Goal: Transaction & Acquisition: Purchase product/service

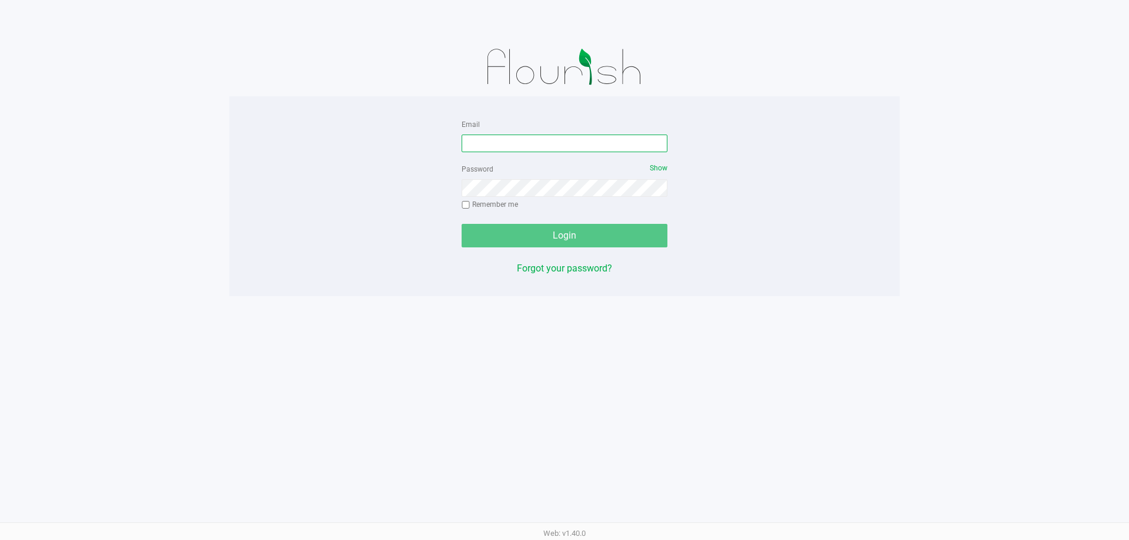
click at [549, 139] on input "Email" at bounding box center [565, 144] width 206 height 18
type input "[EMAIL_ADDRESS][DOMAIN_NAME]"
click at [582, 199] on div "Password Show Remember me" at bounding box center [565, 188] width 206 height 53
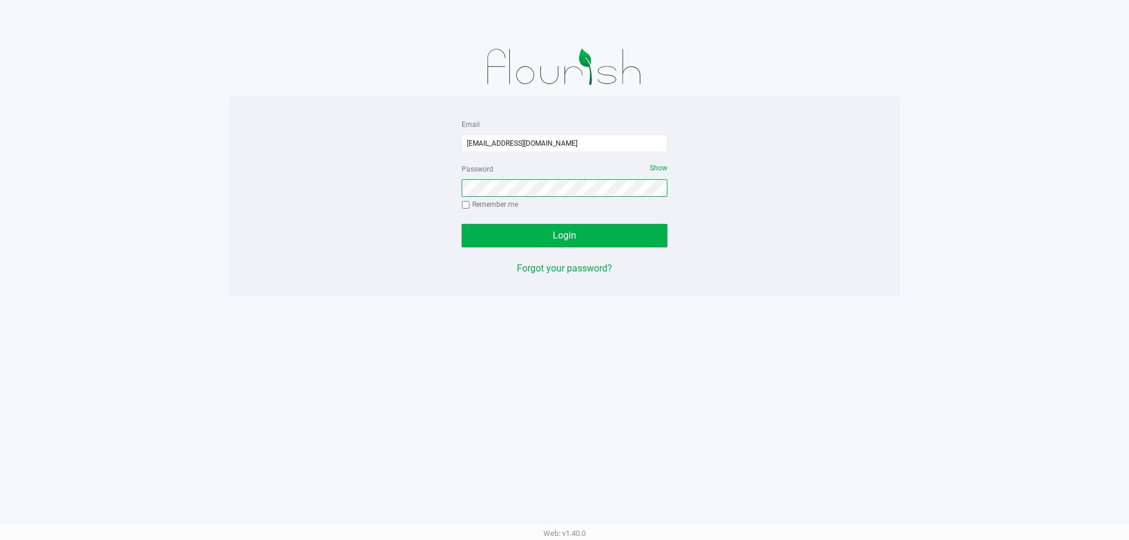
click at [462, 224] on button "Login" at bounding box center [565, 236] width 206 height 24
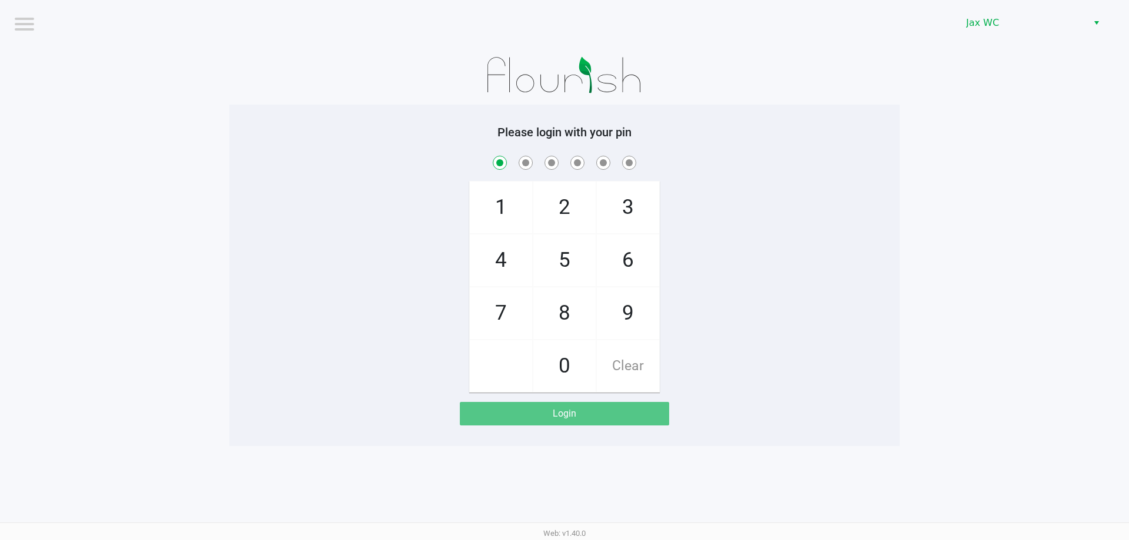
checkbox input "true"
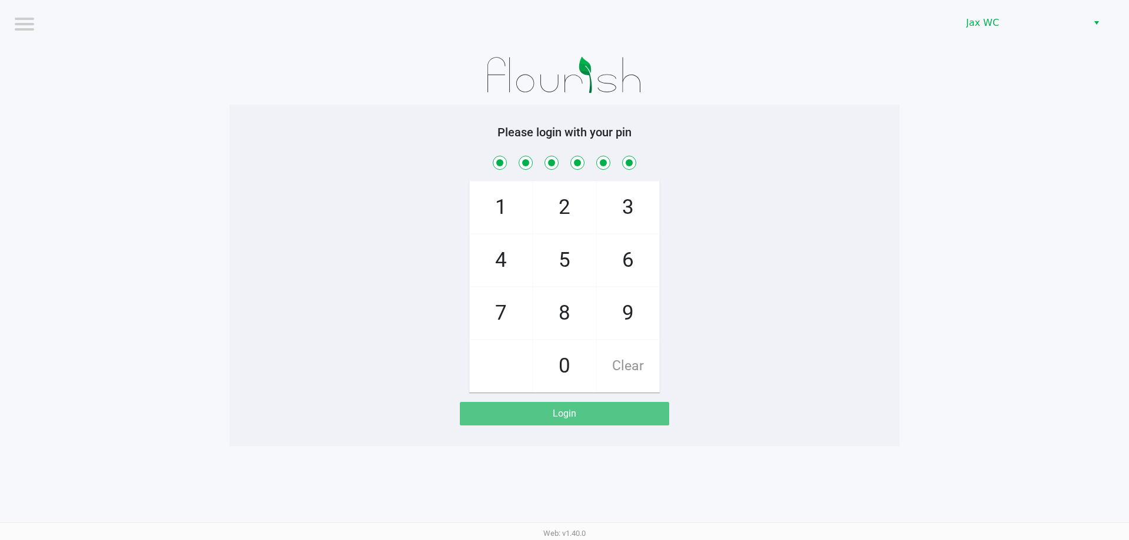
checkbox input "true"
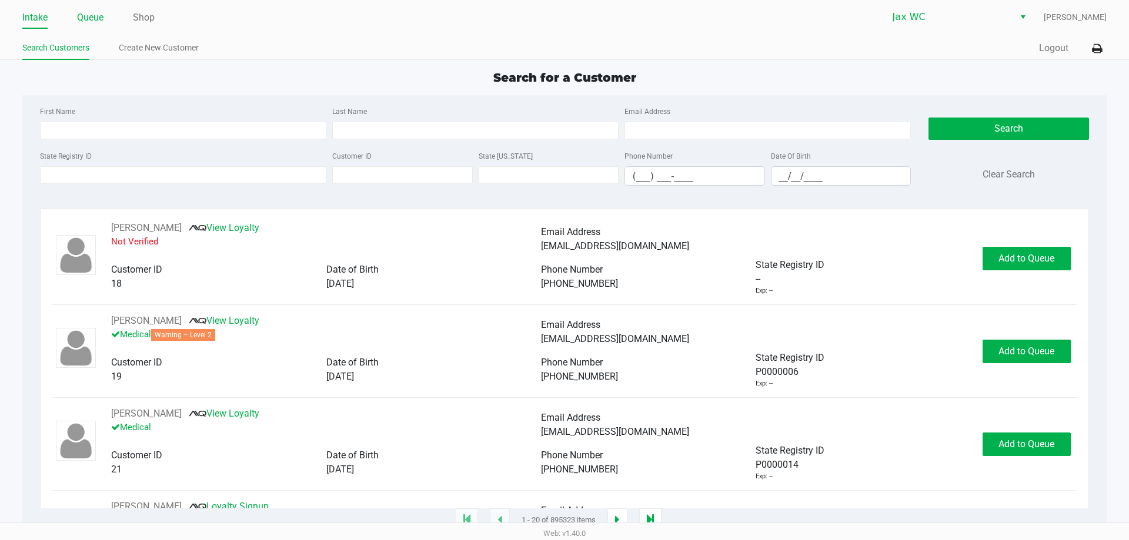
click at [99, 22] on link "Queue" at bounding box center [90, 17] width 26 height 16
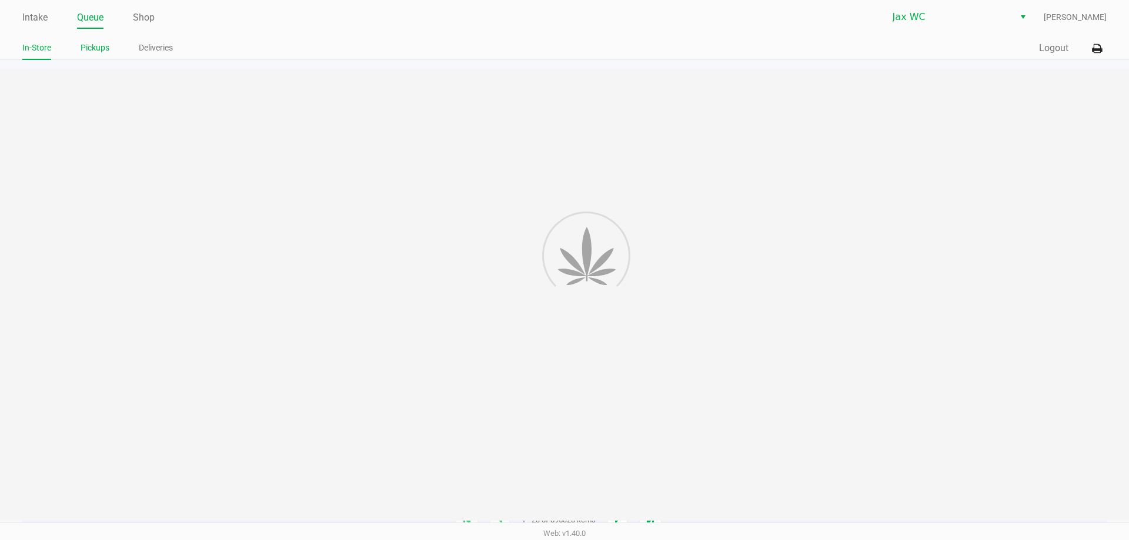
click at [99, 45] on link "Pickups" at bounding box center [95, 48] width 29 height 15
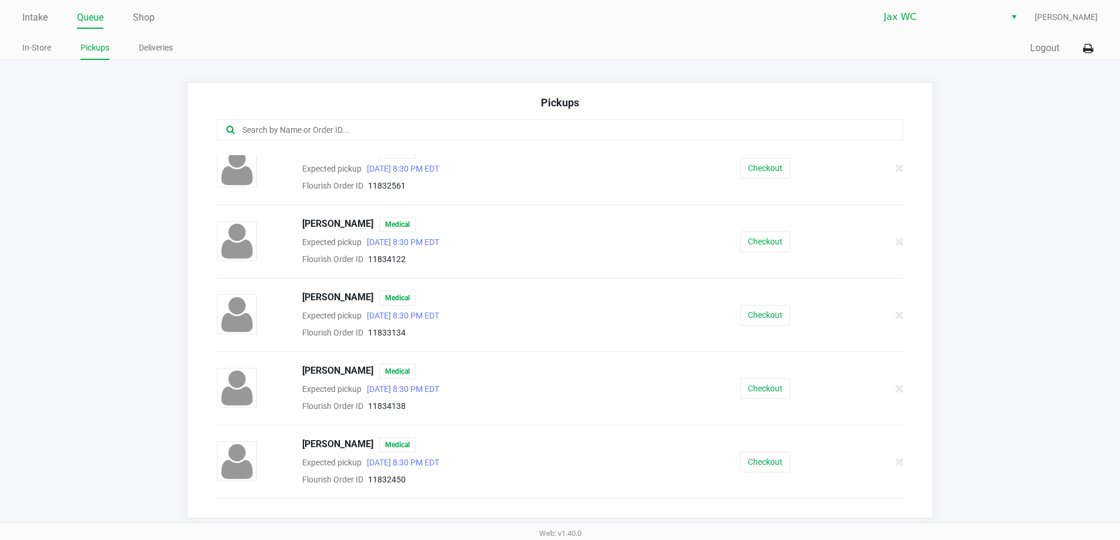
scroll to position [529, 0]
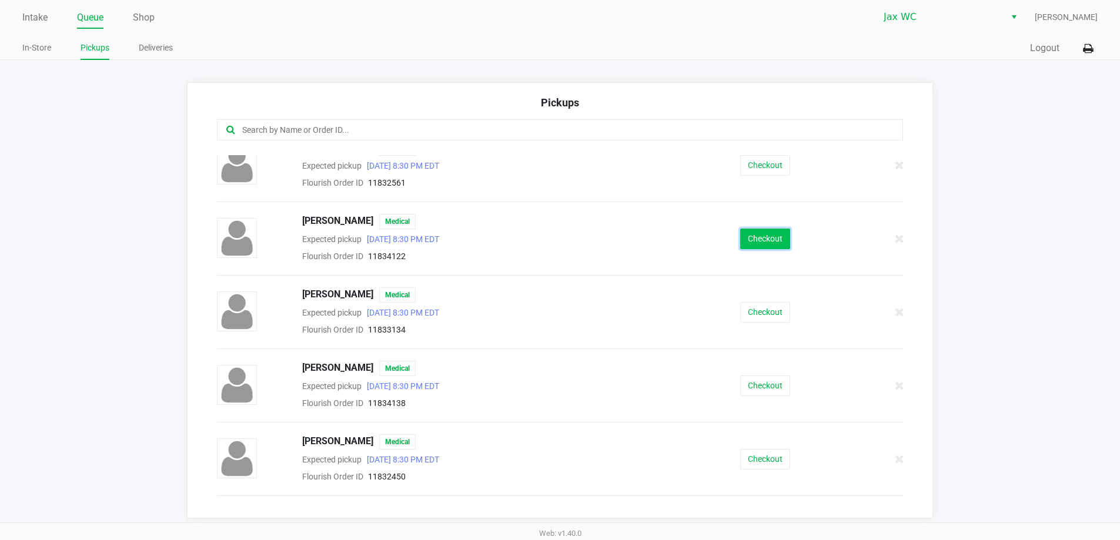
click at [749, 238] on button "Checkout" at bounding box center [765, 239] width 50 height 21
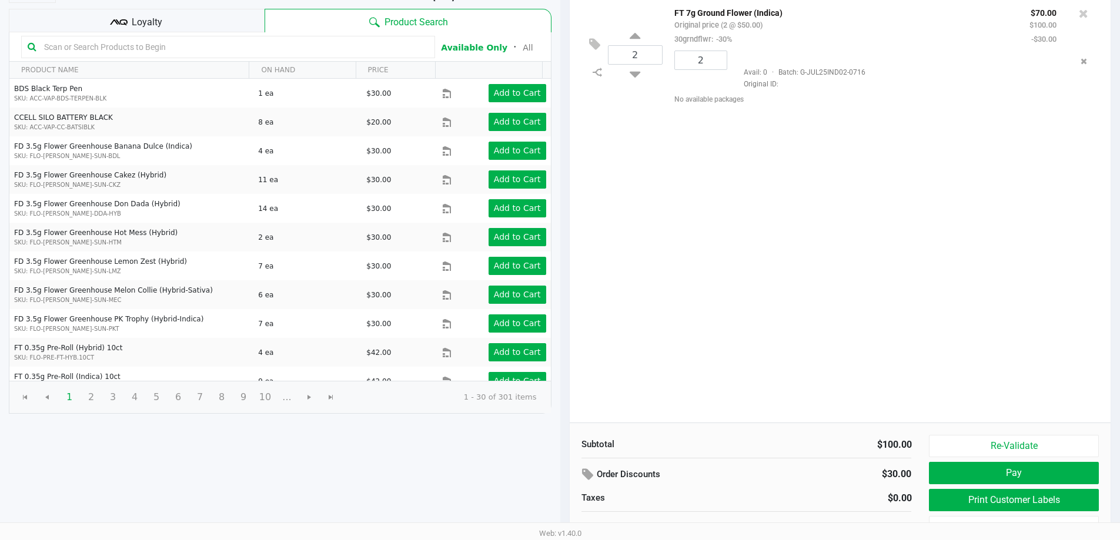
scroll to position [121, 0]
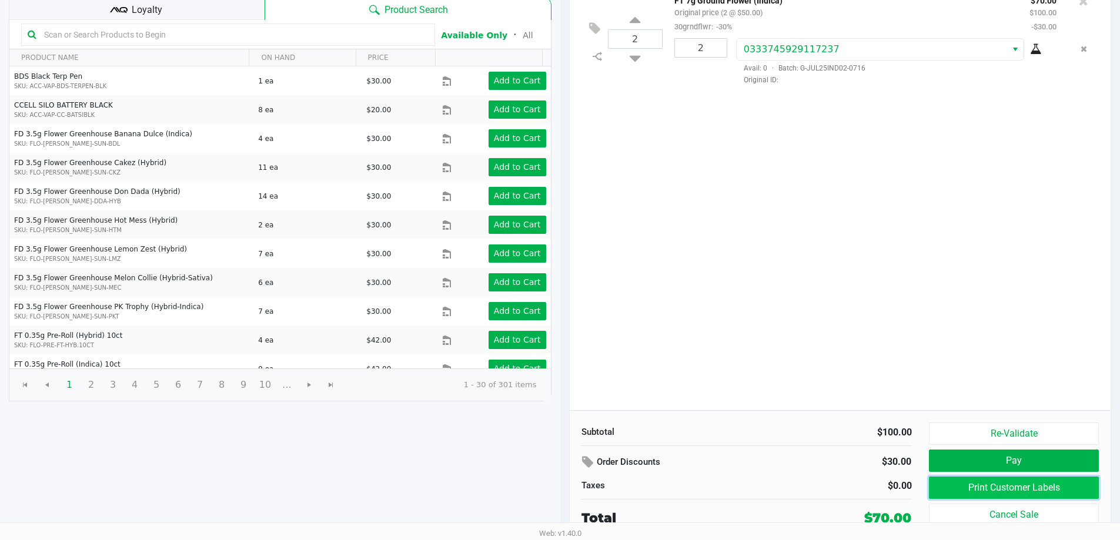
click at [1004, 484] on button "Print Customer Labels" at bounding box center [1013, 488] width 169 height 22
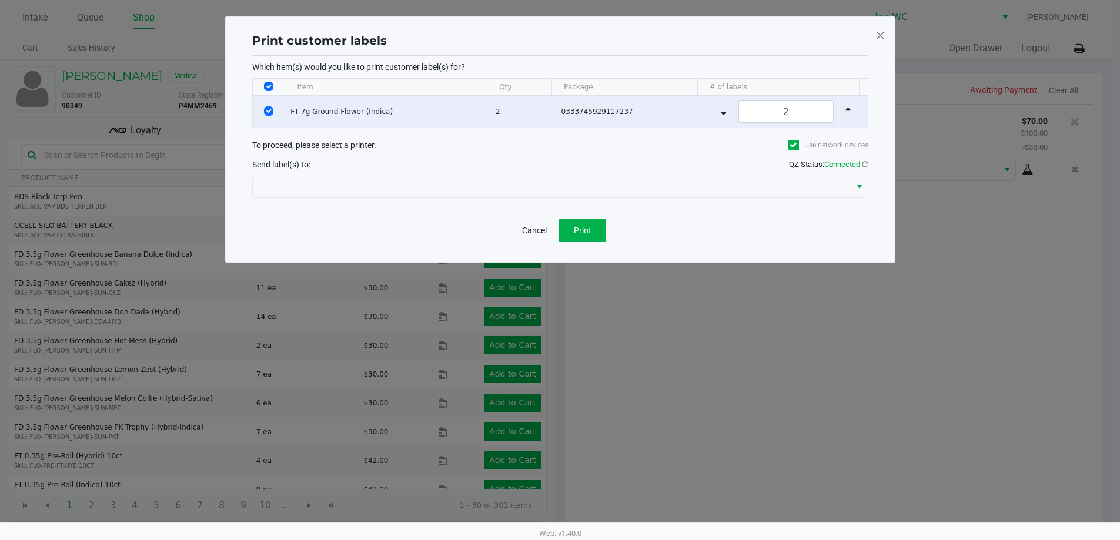
scroll to position [0, 0]
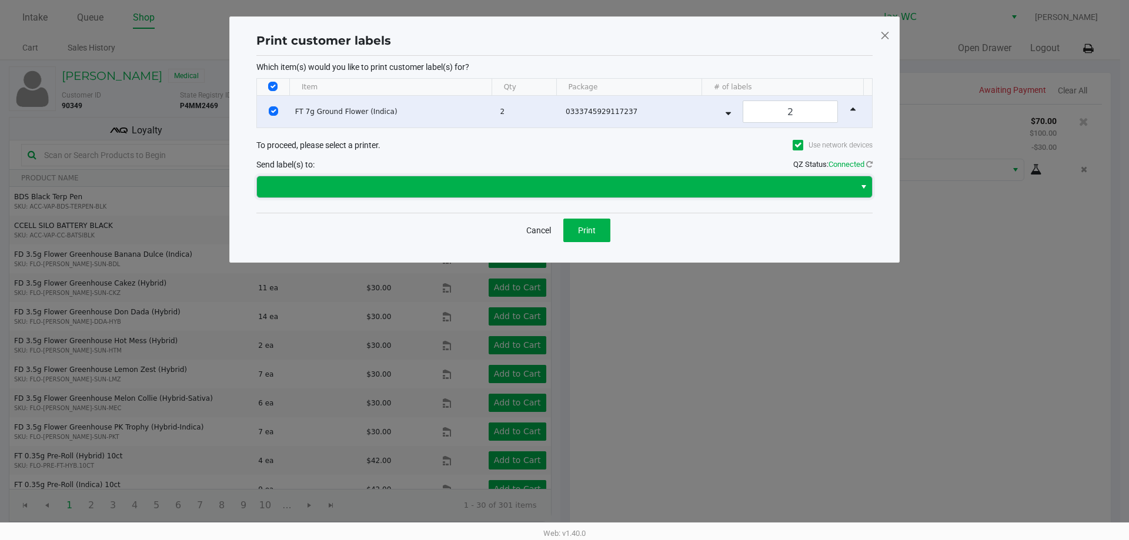
click at [433, 191] on span at bounding box center [556, 187] width 584 height 14
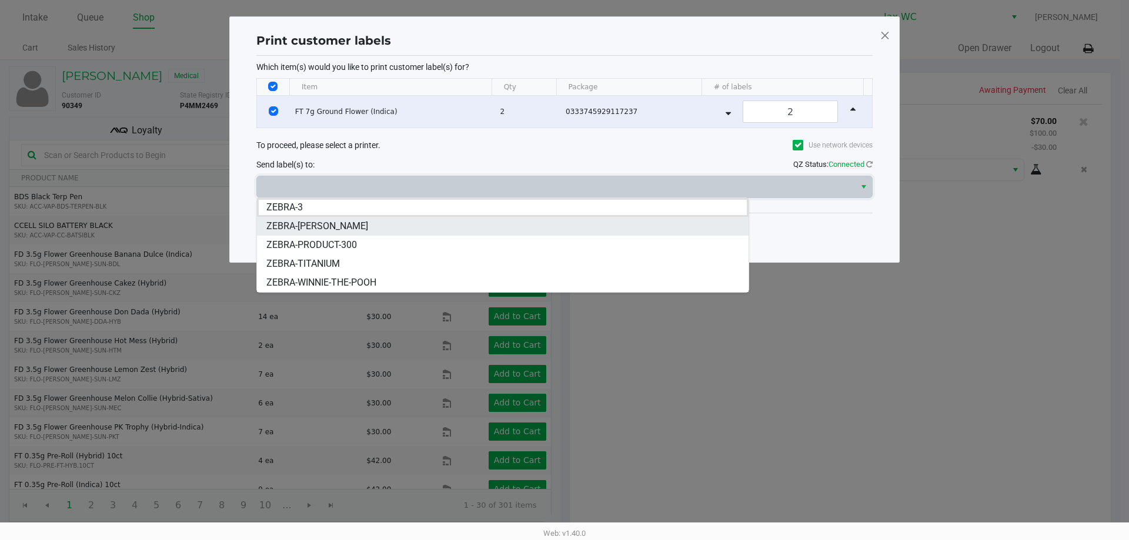
click at [419, 230] on li "ZEBRA-[PERSON_NAME]" at bounding box center [502, 226] width 491 height 19
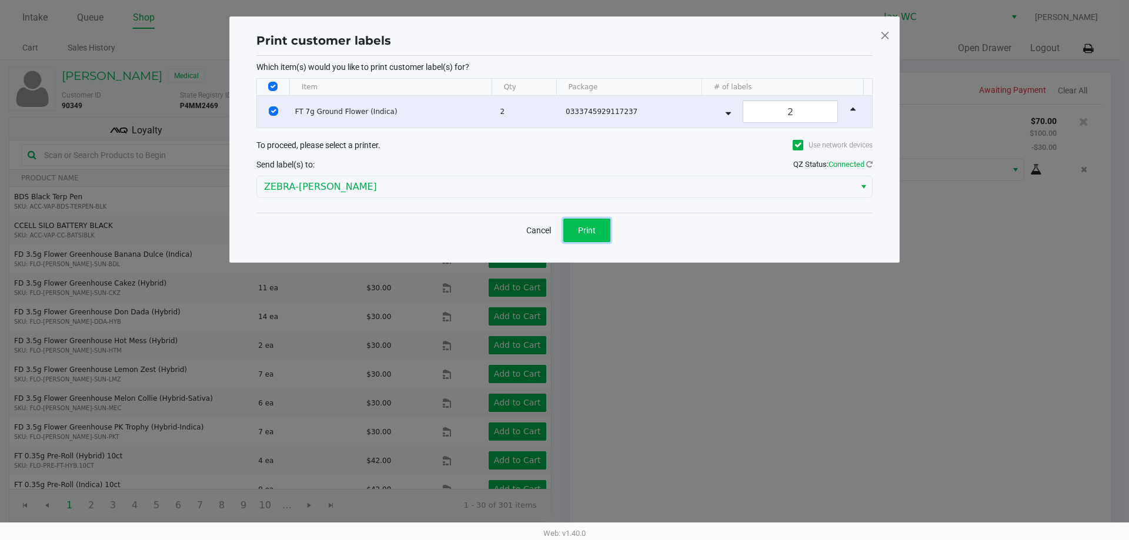
click at [580, 232] on span "Print" at bounding box center [587, 230] width 18 height 9
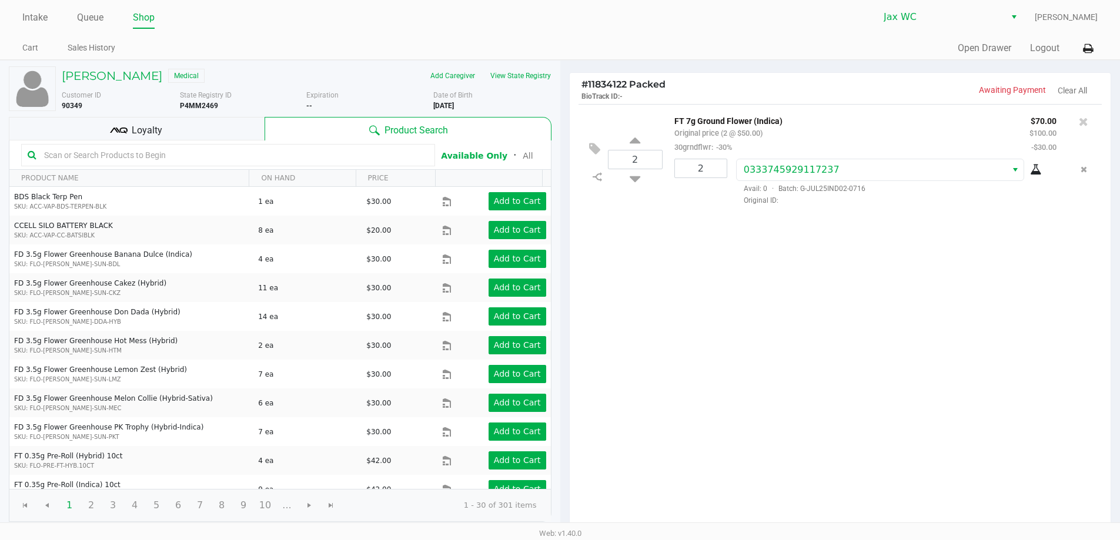
click at [963, 301] on div "2 FT 7g Ground Flower (Indica) Original price (2 @ $50.00) 30grndflwr: -30% $70…" at bounding box center [840, 317] width 541 height 427
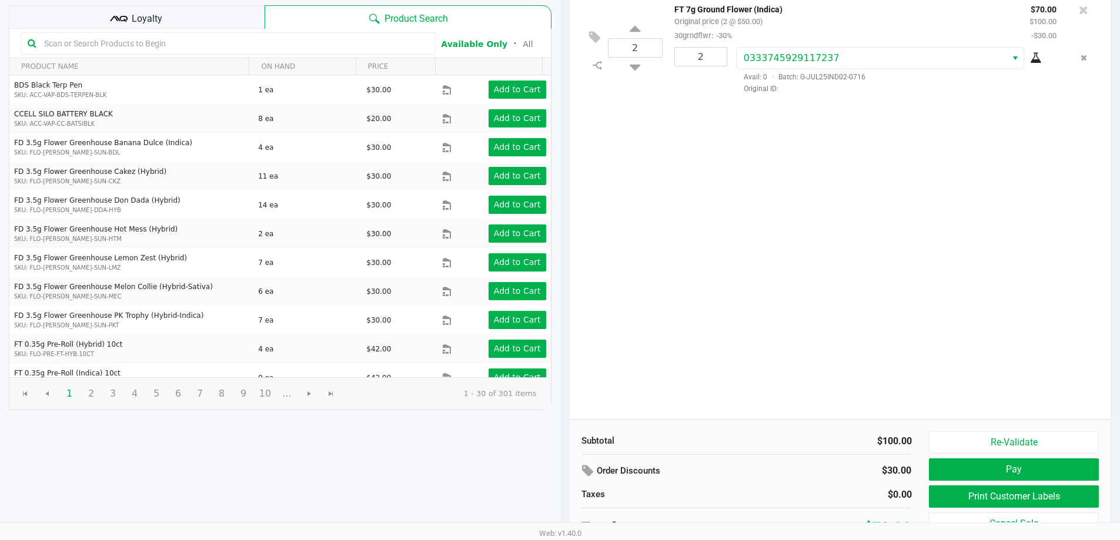
scroll to position [121, 0]
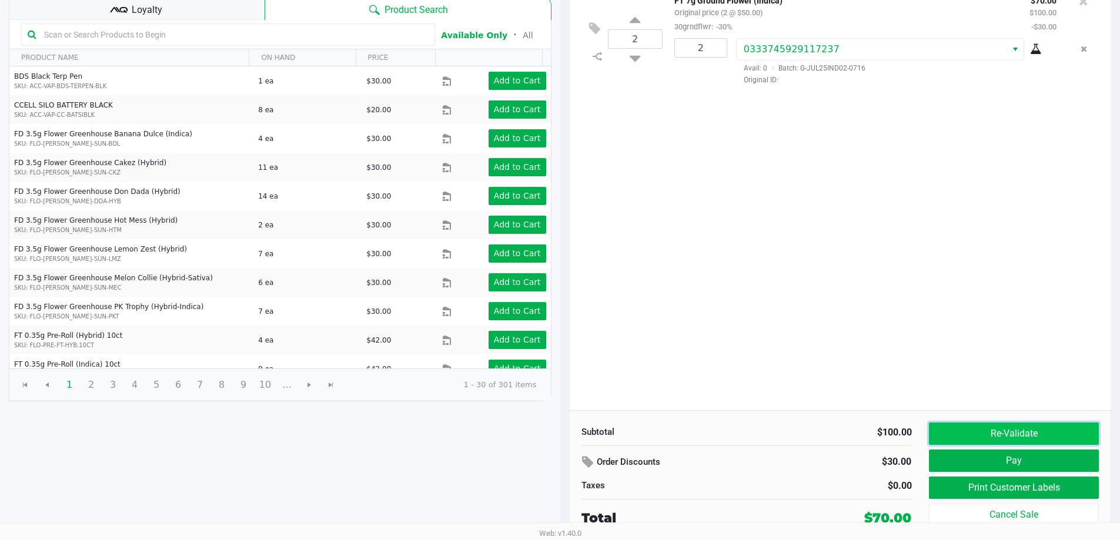
click at [991, 437] on button "Re-Validate" at bounding box center [1013, 434] width 169 height 22
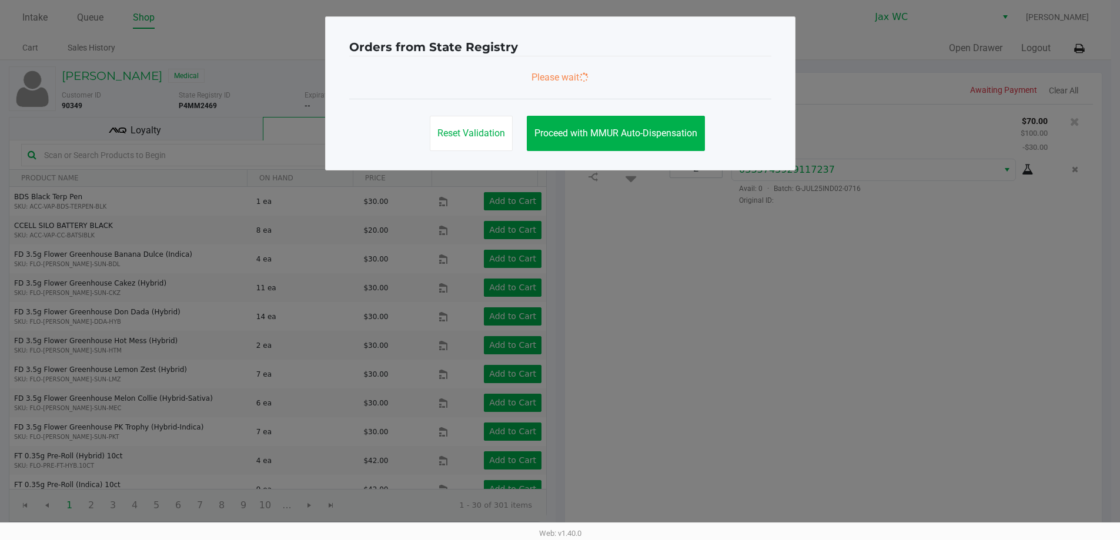
scroll to position [0, 0]
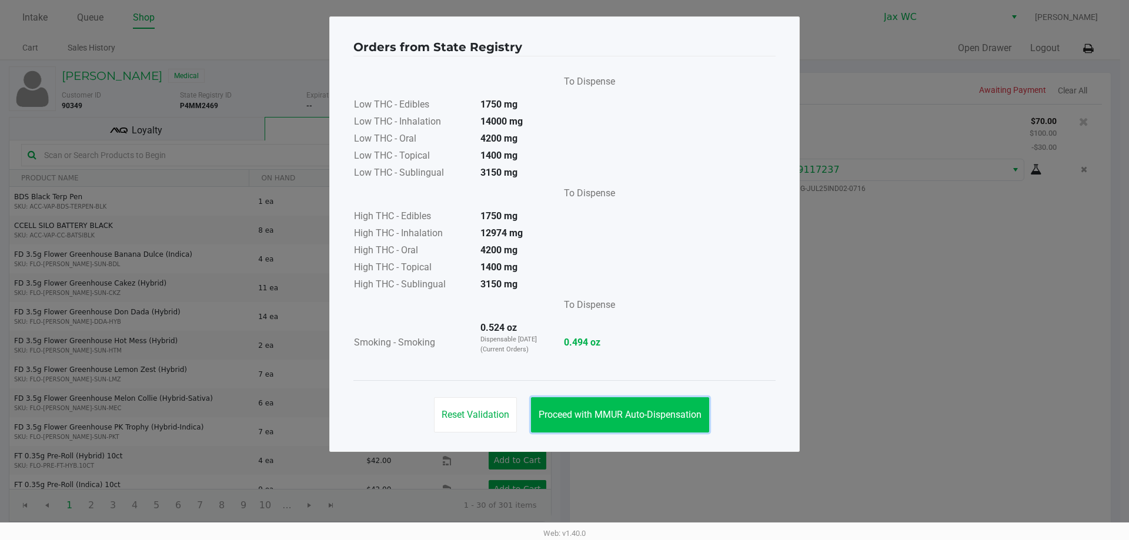
click at [608, 409] on button "Proceed with MMUR Auto-Dispensation" at bounding box center [620, 414] width 178 height 35
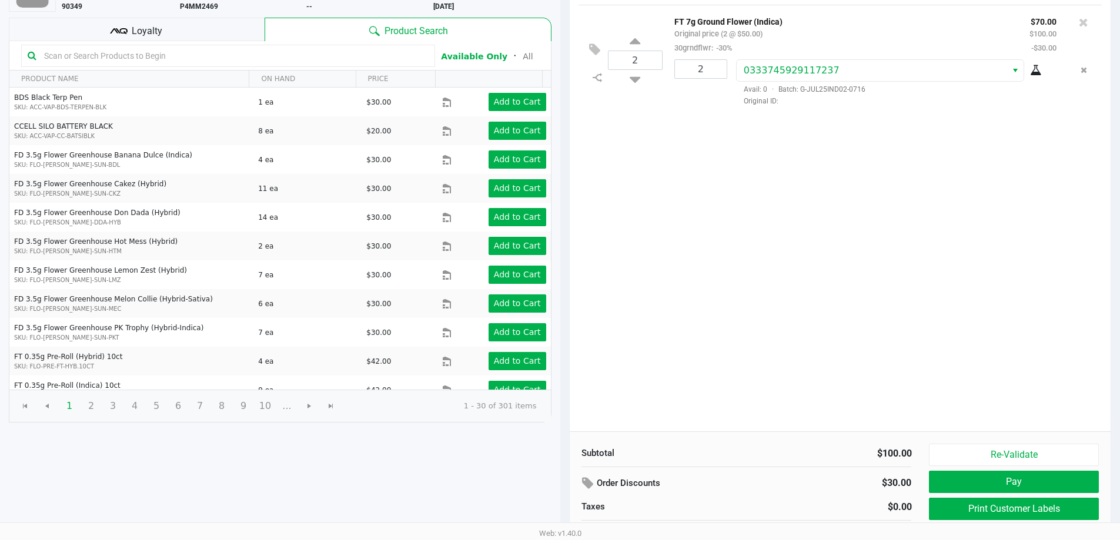
scroll to position [121, 0]
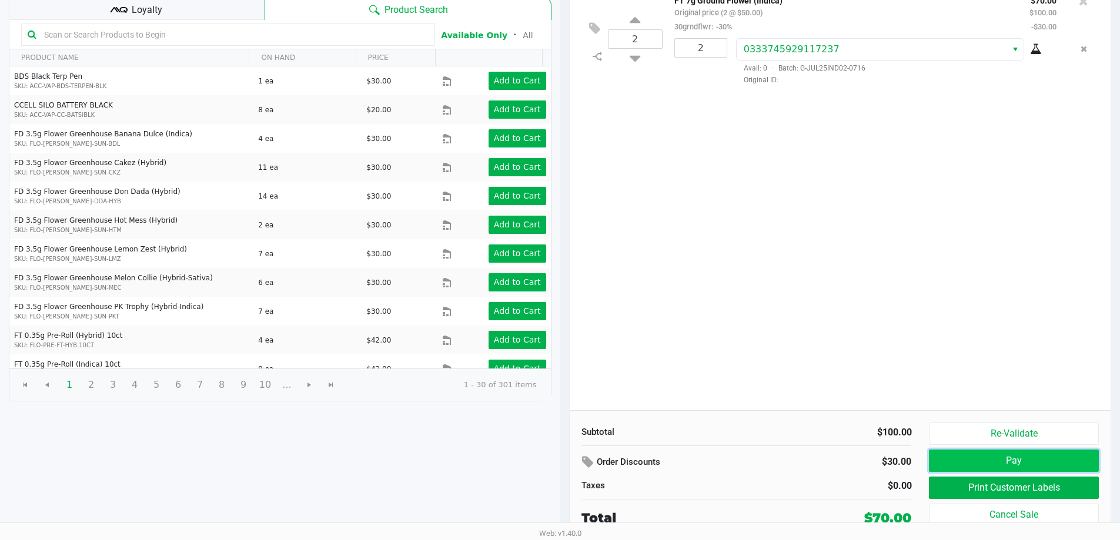
click at [976, 459] on button "Pay" at bounding box center [1013, 461] width 169 height 22
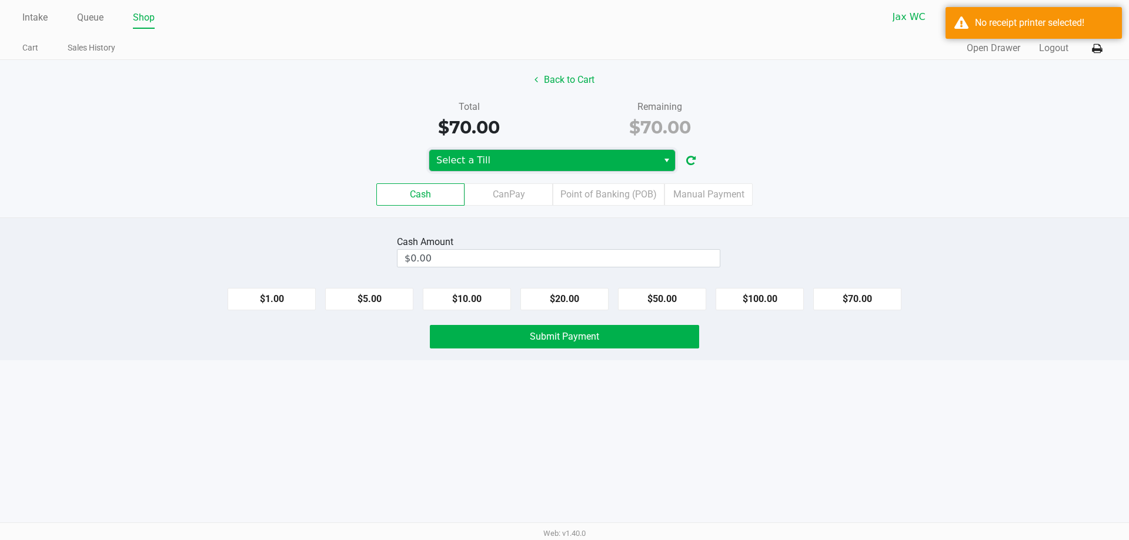
click at [560, 162] on span "Select a Till" at bounding box center [543, 160] width 215 height 14
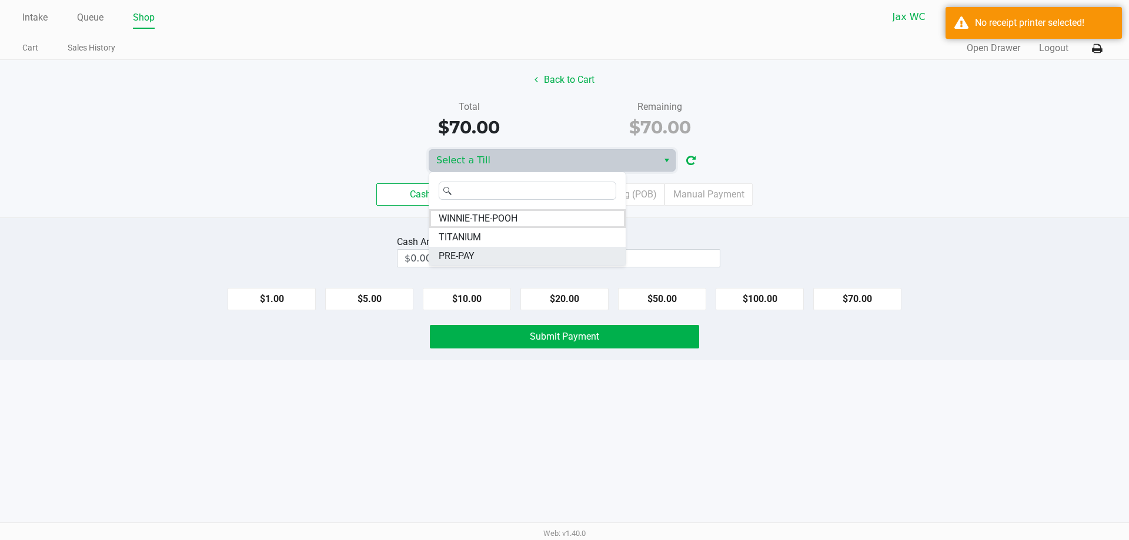
click at [521, 251] on li "PRE-PAY" at bounding box center [527, 256] width 196 height 19
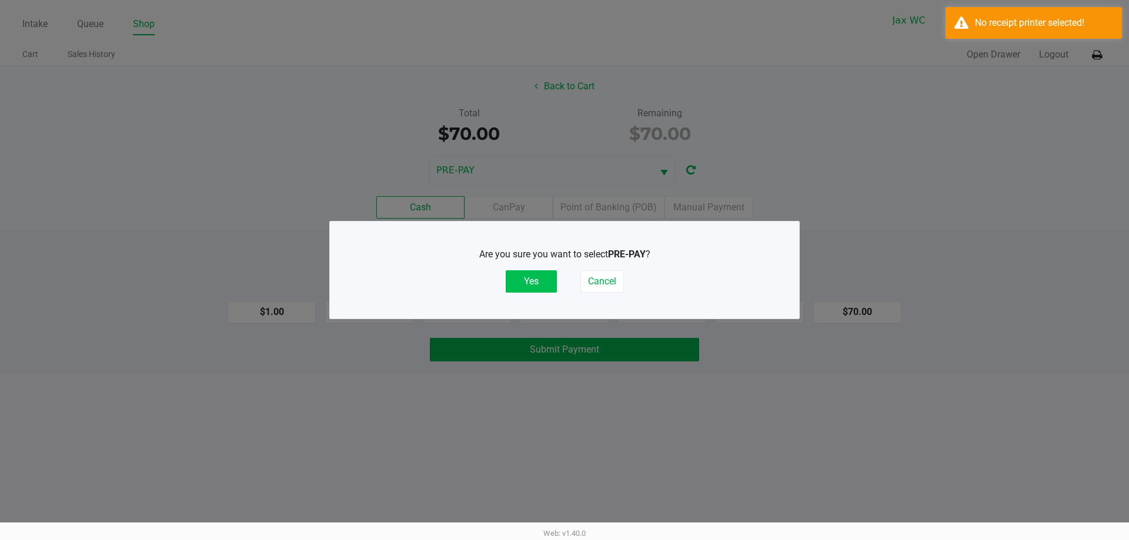
click at [539, 284] on button "Yes" at bounding box center [531, 281] width 51 height 22
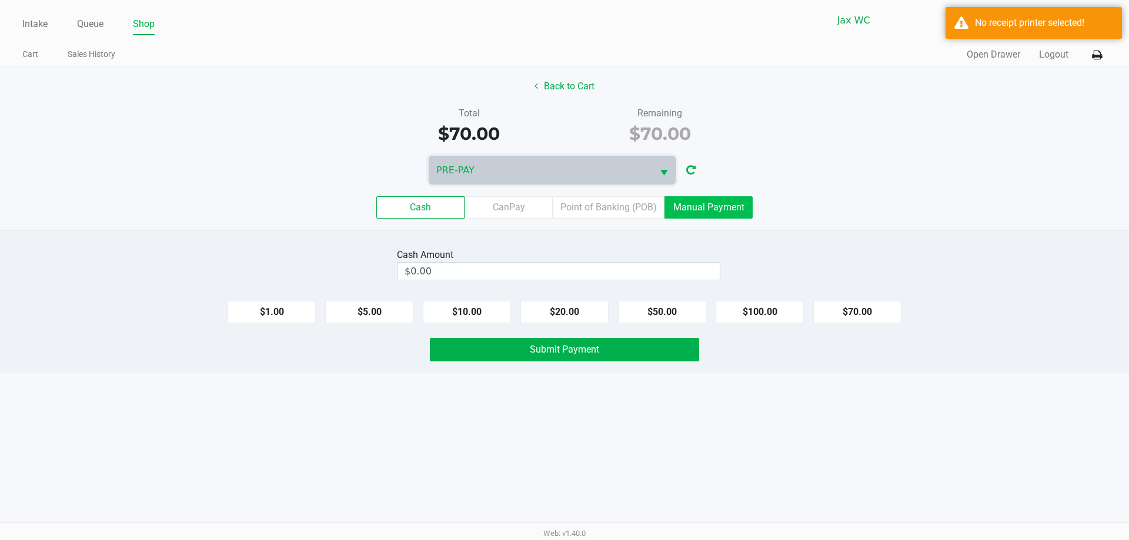
click at [717, 209] on label "Manual Payment" at bounding box center [708, 207] width 88 height 22
click at [0, 0] on 8 "Manual Payment" at bounding box center [0, 0] width 0 height 0
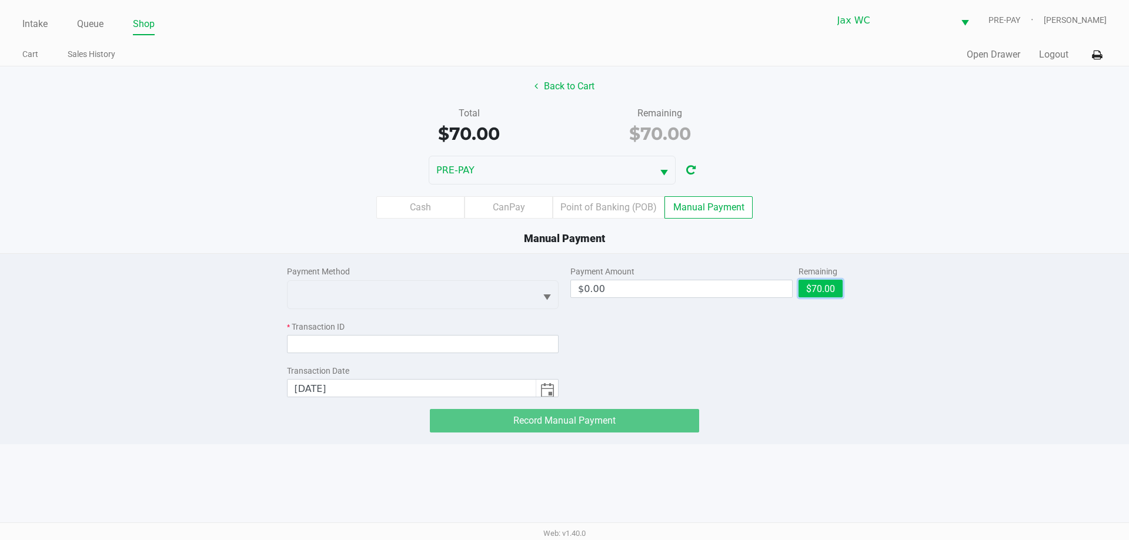
click at [827, 287] on button "$70.00" at bounding box center [820, 289] width 44 height 18
type input "$70.00"
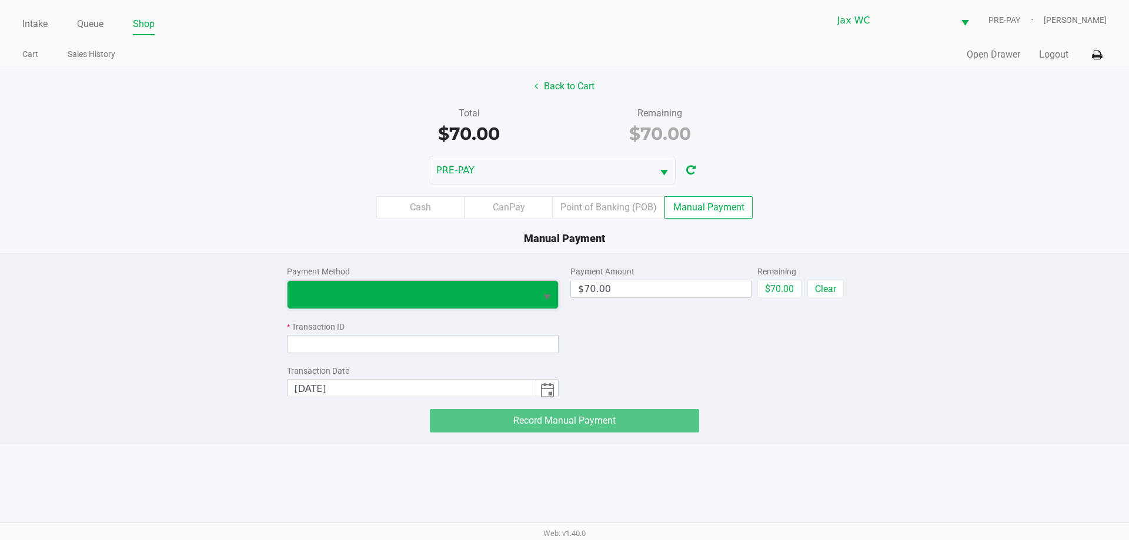
click at [476, 295] on span at bounding box center [412, 294] width 235 height 14
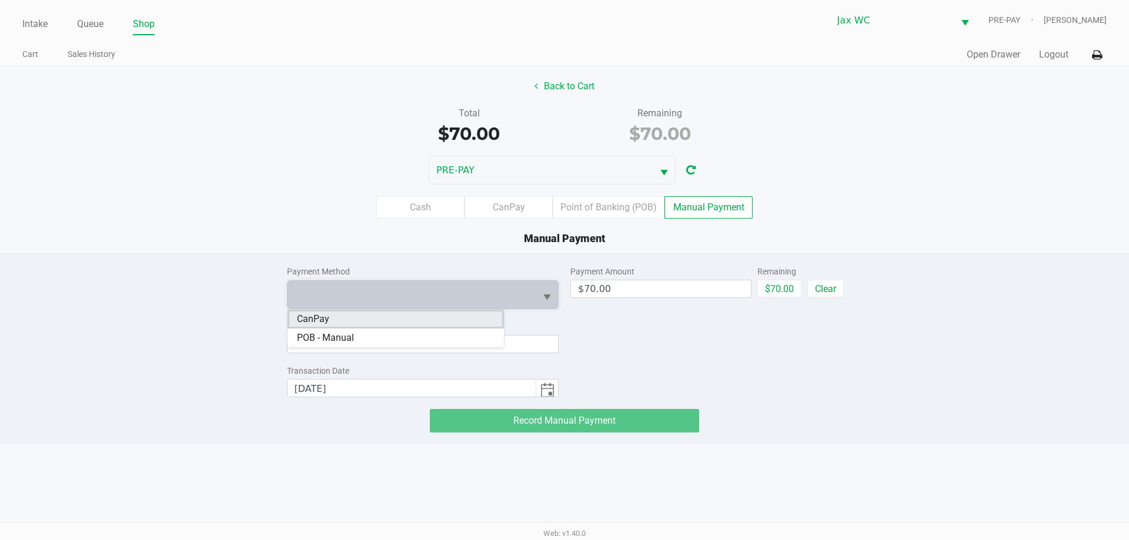
click at [432, 319] on li "CanPay" at bounding box center [395, 319] width 216 height 19
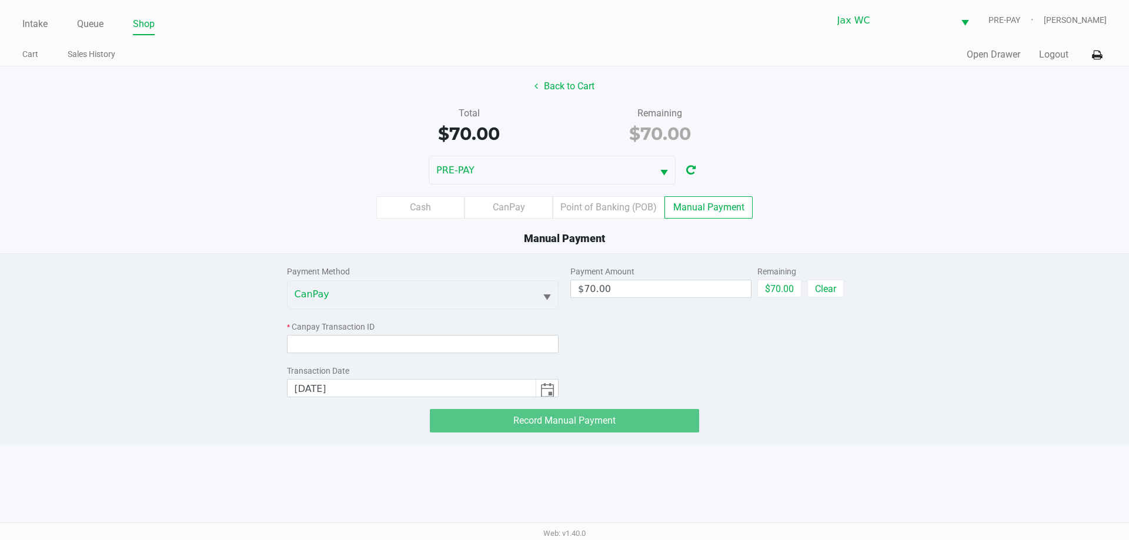
click at [404, 335] on div "* Canpay Transaction ID" at bounding box center [423, 337] width 272 height 32
click at [403, 339] on input at bounding box center [423, 344] width 272 height 18
paste input "ELUBEMAVELEB"
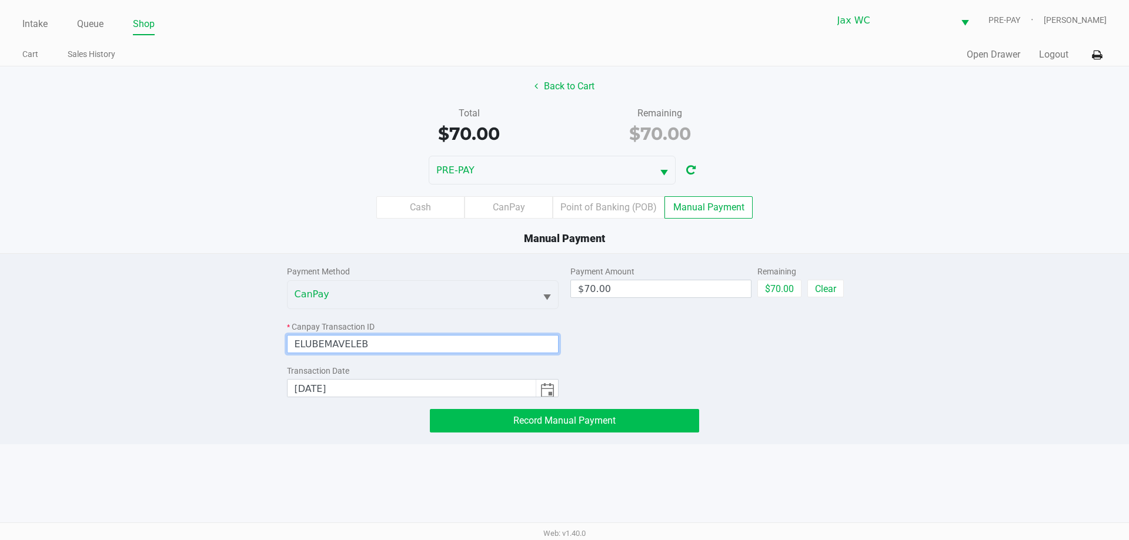
type input "ELUBEMAVELEB"
click at [519, 413] on button "Record Manual Payment" at bounding box center [564, 421] width 269 height 24
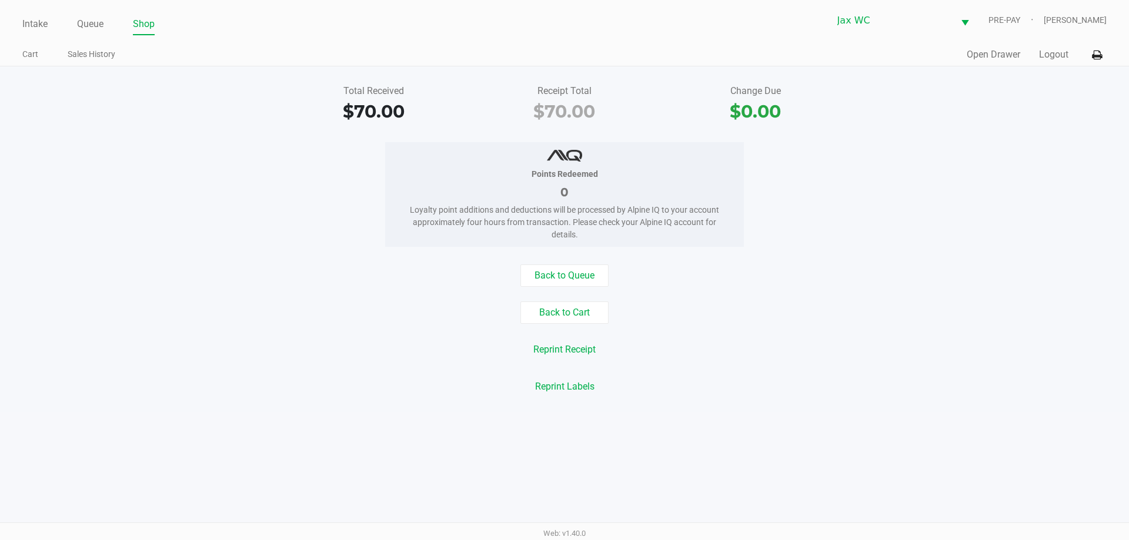
click at [1003, 72] on div "Total Received $70.00 Receipt Total $70.00 Change Due $0.00 Points Redeemed 0 L…" at bounding box center [564, 239] width 1129 height 346
click at [1100, 56] on icon at bounding box center [1097, 55] width 10 height 8
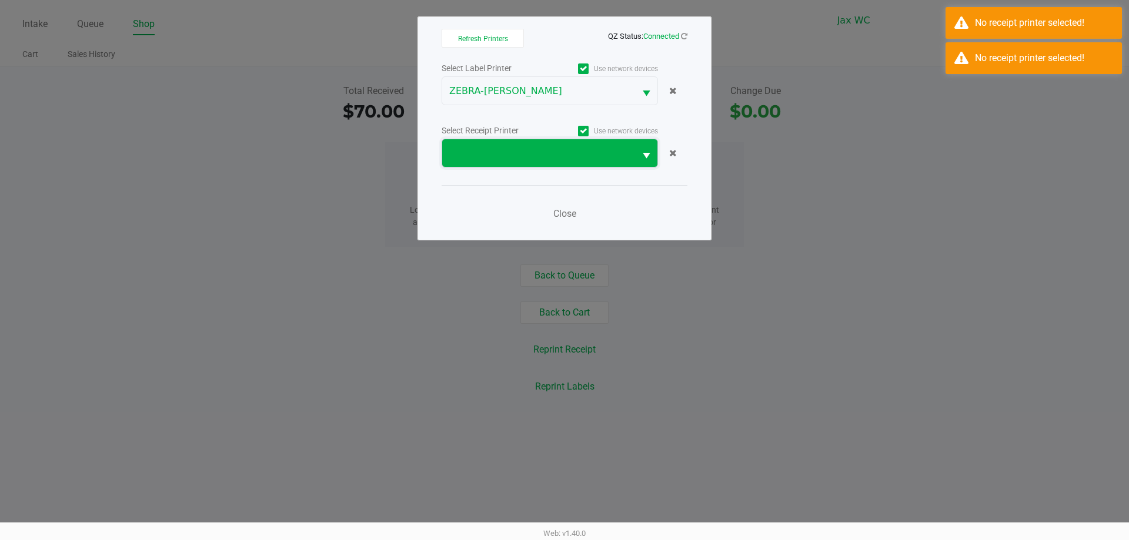
click at [488, 154] on span at bounding box center [538, 153] width 179 height 14
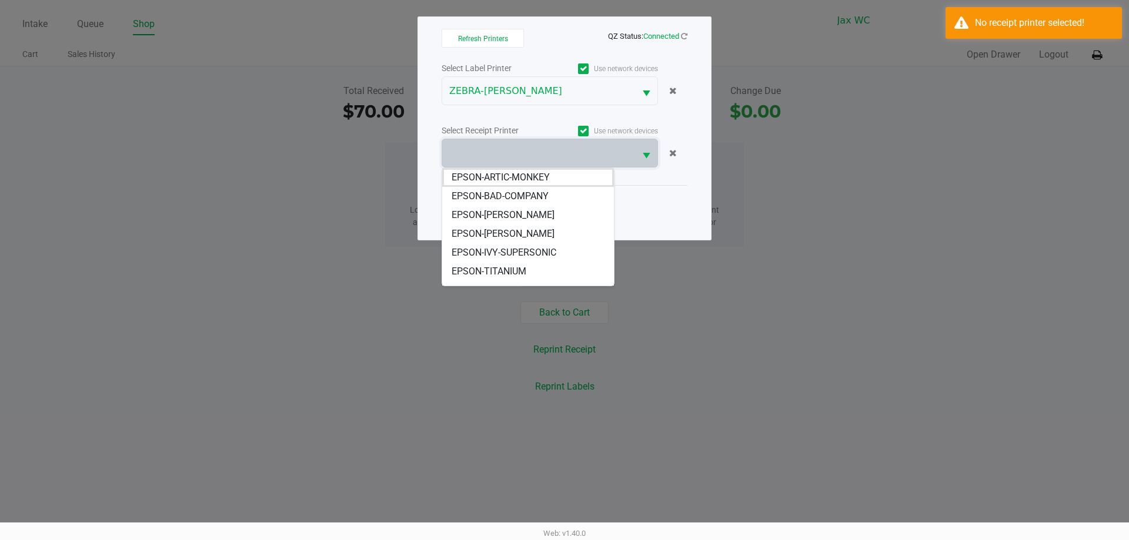
click at [550, 257] on span "EPSON-IVY-SUPERSONIC" at bounding box center [504, 253] width 105 height 14
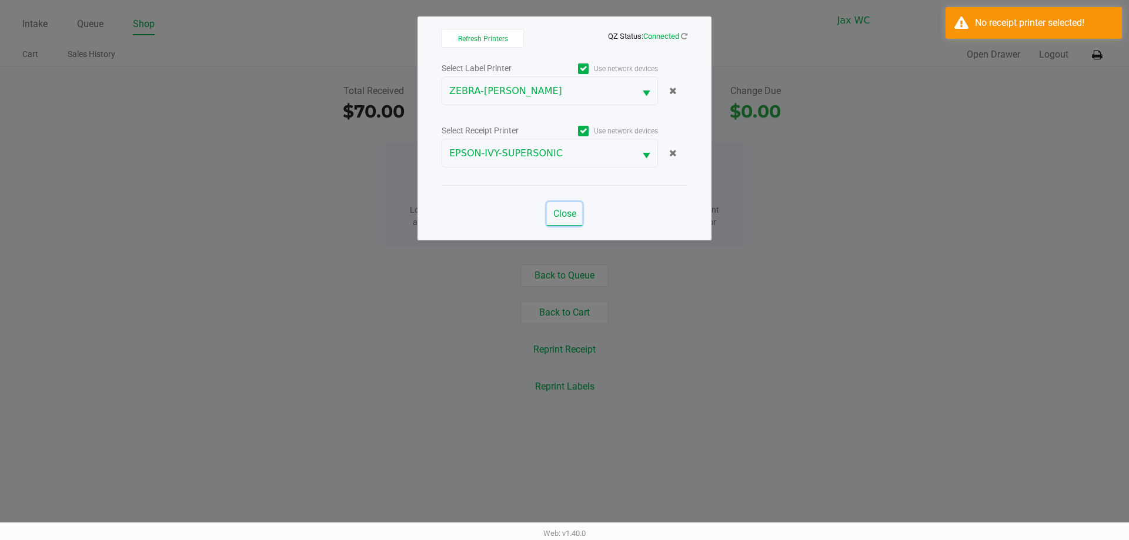
click at [563, 214] on span "Close" at bounding box center [564, 213] width 23 height 11
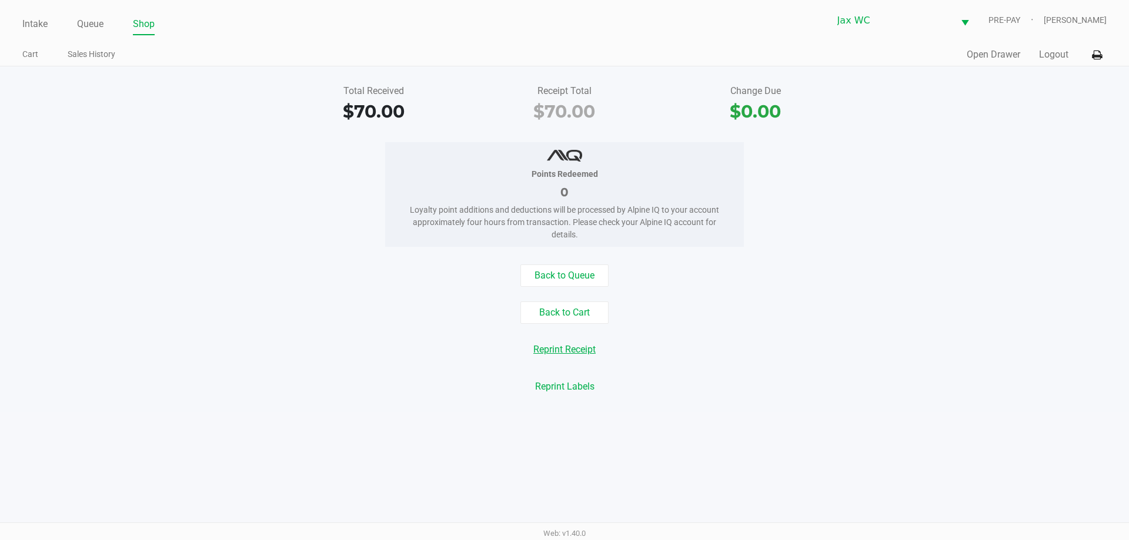
click at [574, 351] on button "Reprint Receipt" at bounding box center [565, 350] width 78 height 22
